Goal: Information Seeking & Learning: Learn about a topic

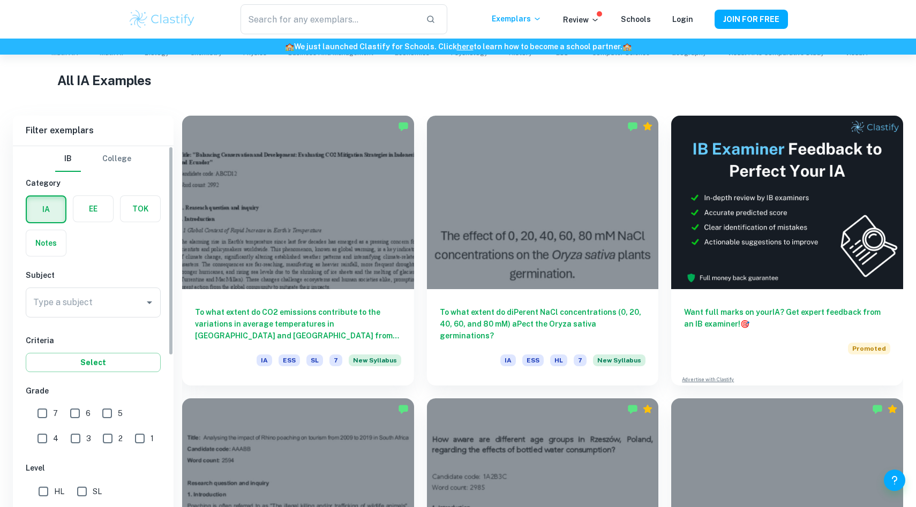
scroll to position [333, 0]
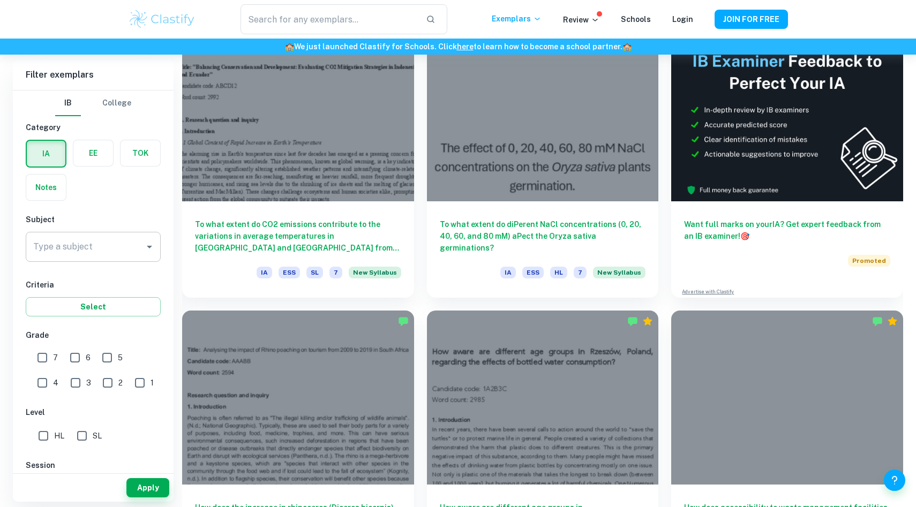
click at [121, 251] on input "Type a subject" at bounding box center [85, 247] width 109 height 20
click at [88, 297] on li "Biology" at bounding box center [93, 301] width 135 height 19
type input "Biology"
click at [44, 351] on input "7" at bounding box center [42, 357] width 21 height 21
checkbox input "true"
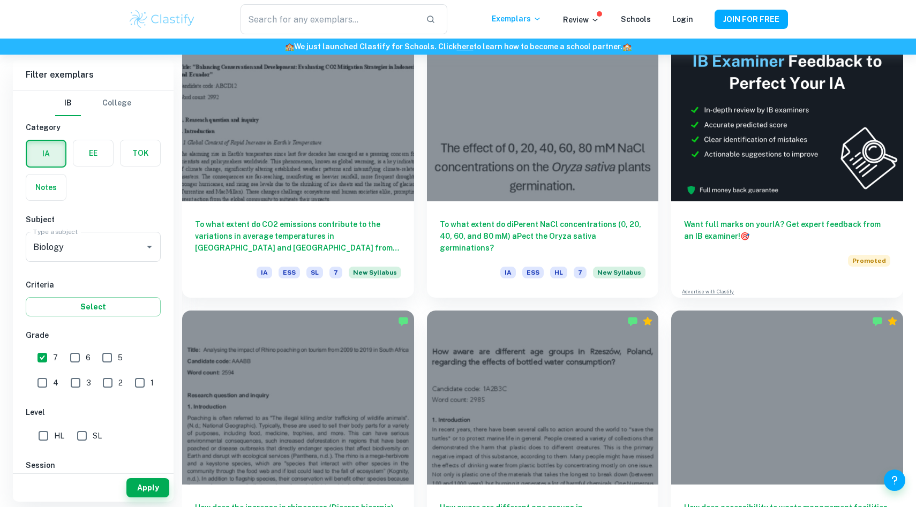
click at [70, 360] on input "6" at bounding box center [74, 357] width 21 height 21
click at [70, 363] on input "6" at bounding box center [74, 357] width 21 height 21
checkbox input "true"
click at [142, 496] on button "Apply" at bounding box center [147, 487] width 43 height 19
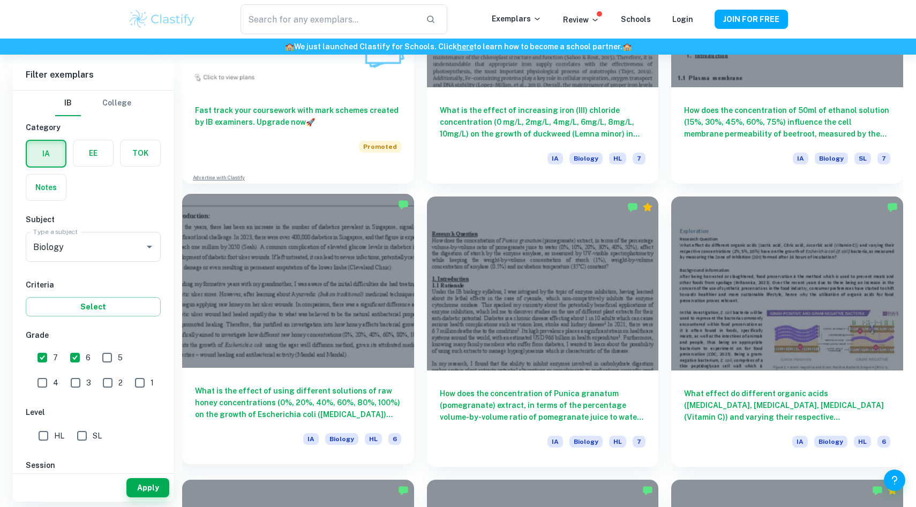
scroll to position [1014, 0]
click at [332, 427] on div "What is the effect of using different solutions of raw honey concentrations (0%…" at bounding box center [298, 415] width 232 height 96
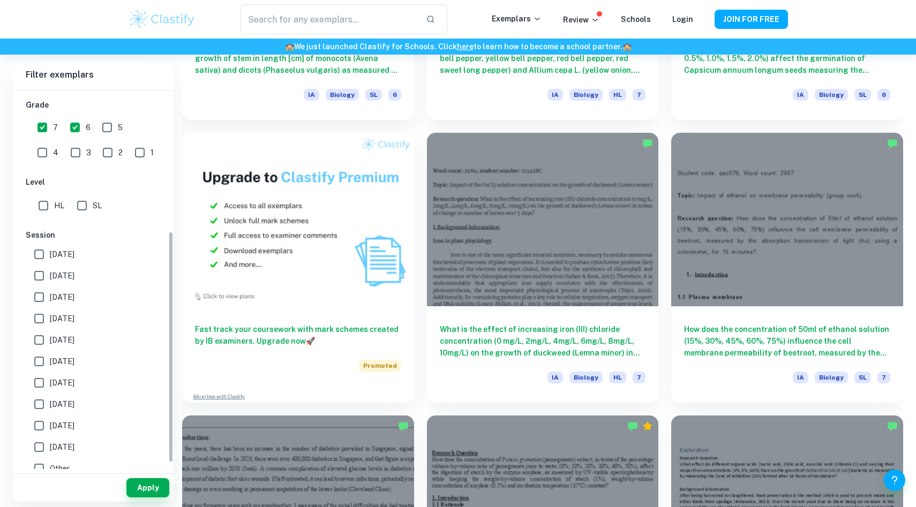
scroll to position [229, 0]
click at [74, 276] on span "[DATE]" at bounding box center [62, 278] width 25 height 12
click at [50, 276] on input "[DATE]" at bounding box center [38, 277] width 21 height 21
checkbox input "true"
click at [74, 255] on span "[DATE]" at bounding box center [62, 256] width 25 height 12
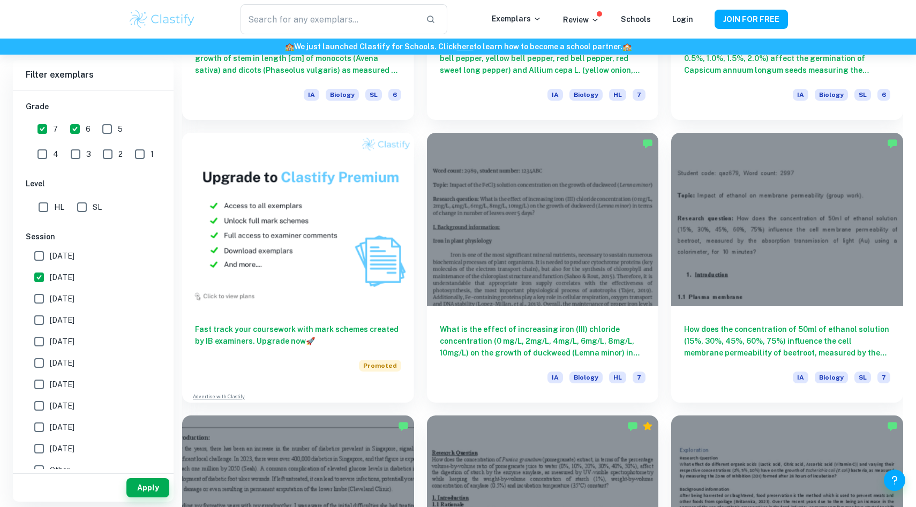
click at [50, 255] on input "[DATE]" at bounding box center [38, 255] width 21 height 21
checkbox input "true"
click at [144, 485] on button "Apply" at bounding box center [147, 487] width 43 height 19
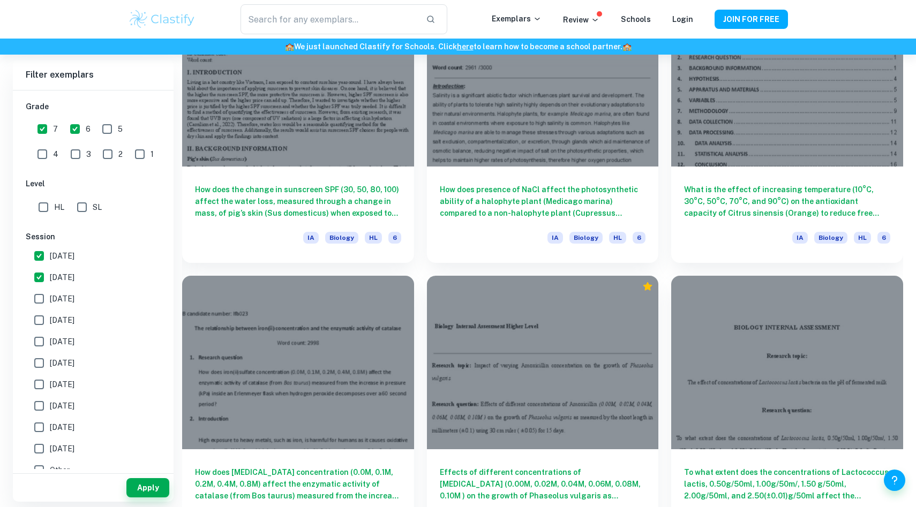
scroll to position [1222, 0]
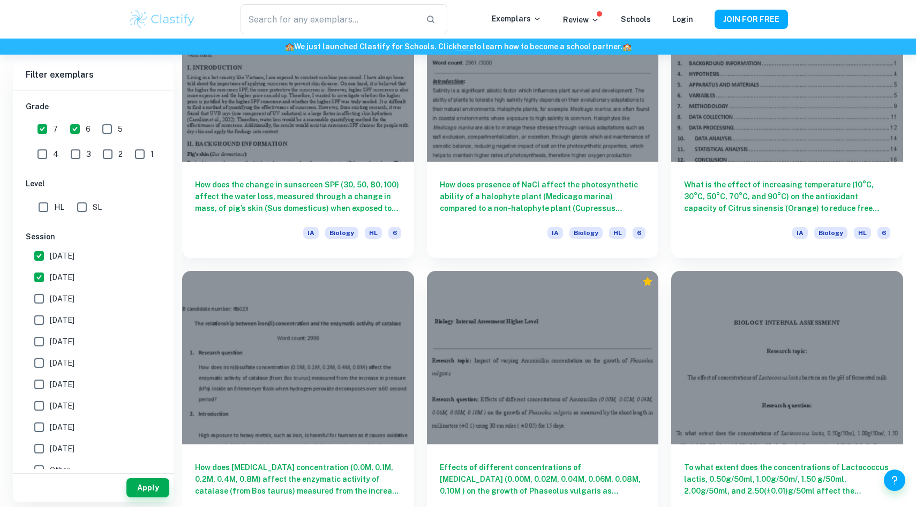
click at [419, 312] on div "Effects of different concentrations of [MEDICAL_DATA] (0.00M, 0.02M, 0.04M, 0.0…" at bounding box center [536, 399] width 245 height 283
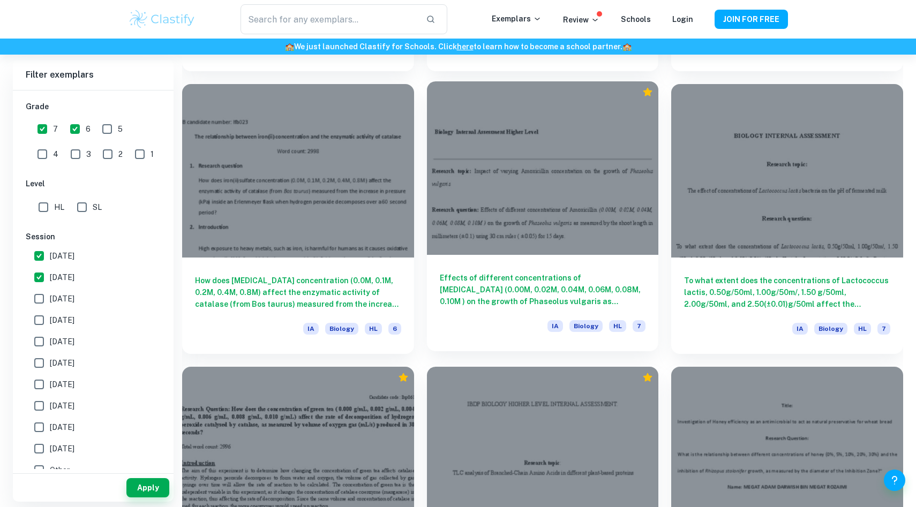
scroll to position [1466, 0]
